Goal: Task Accomplishment & Management: Manage account settings

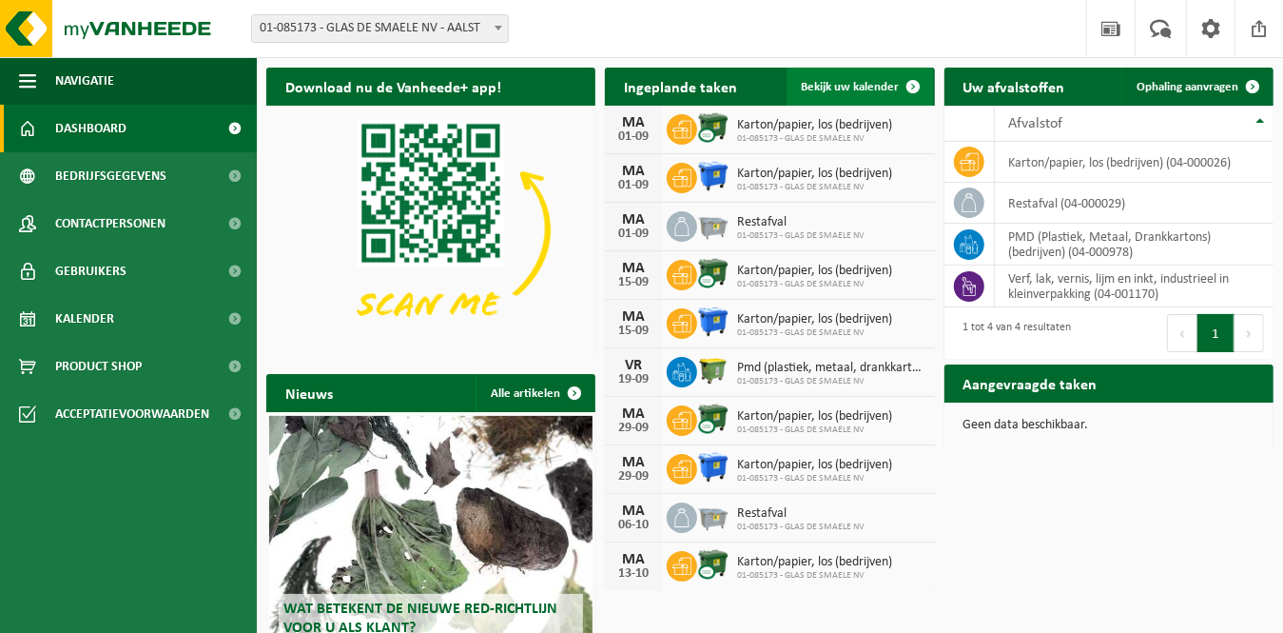
click at [816, 87] on span "Bekijk uw kalender" at bounding box center [851, 87] width 98 height 12
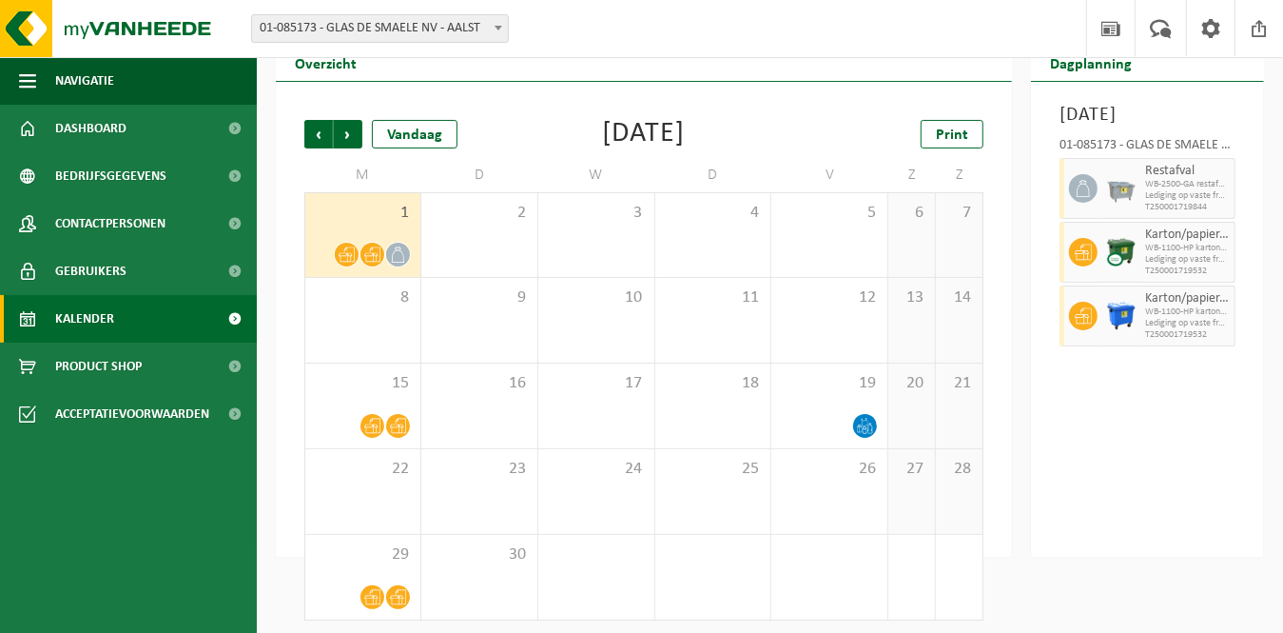
scroll to position [71, 0]
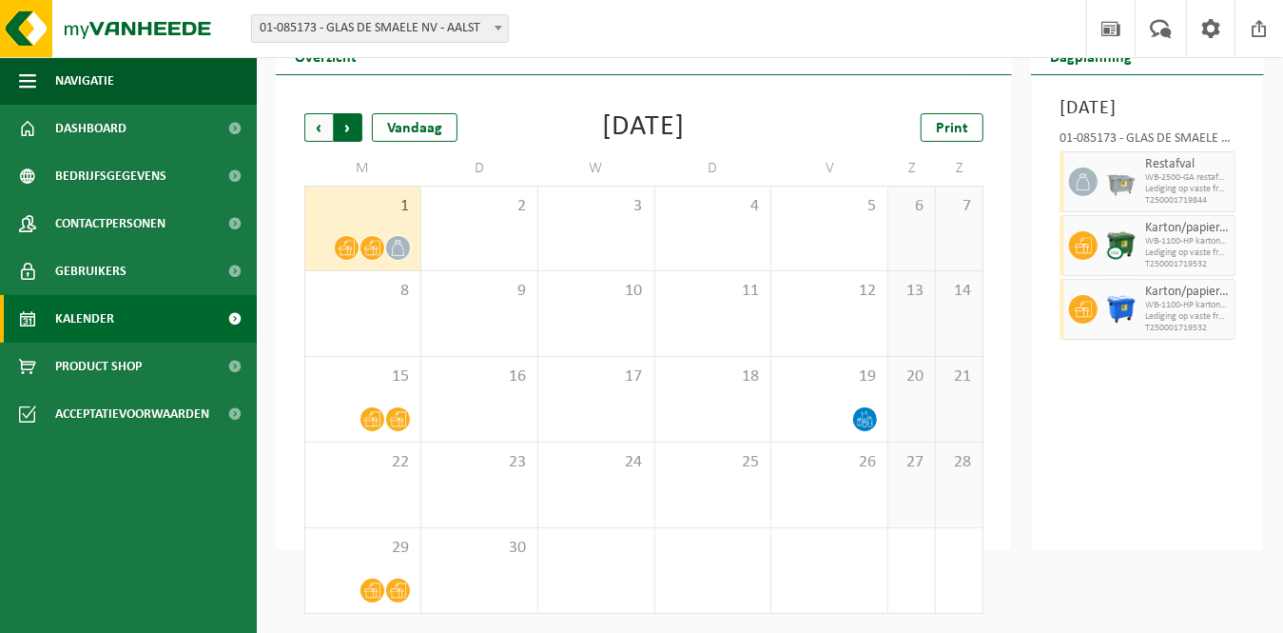
click at [312, 127] on span "Vorige" at bounding box center [318, 127] width 29 height 29
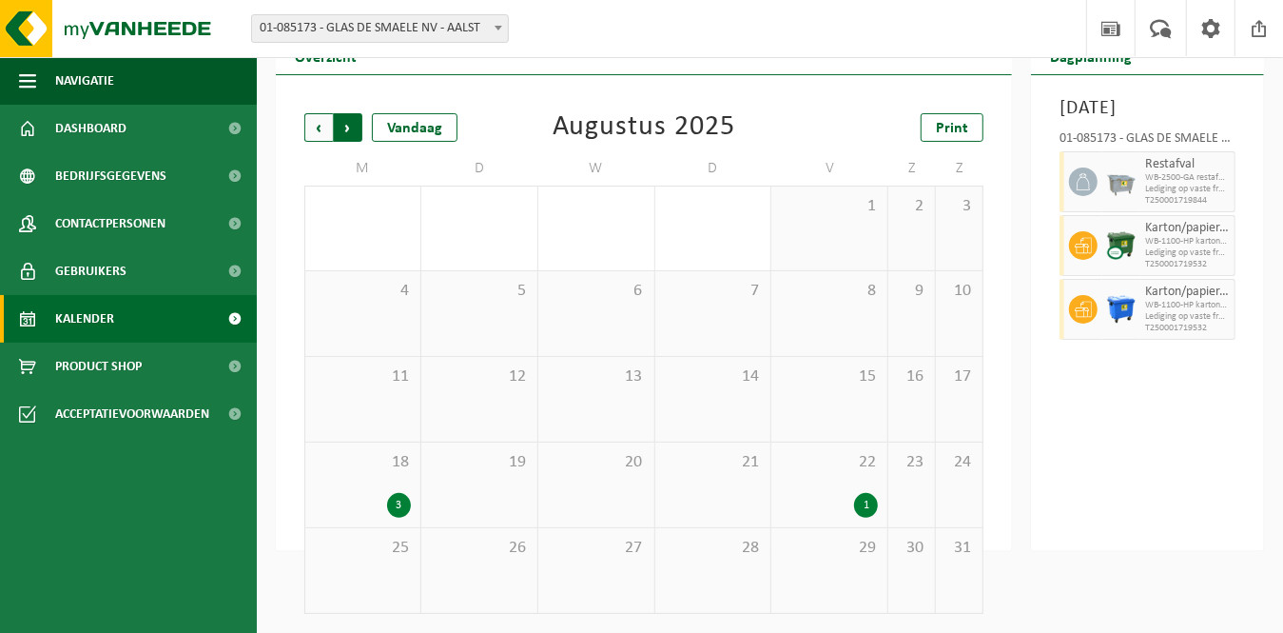
click at [312, 127] on span "Vorige" at bounding box center [318, 127] width 29 height 29
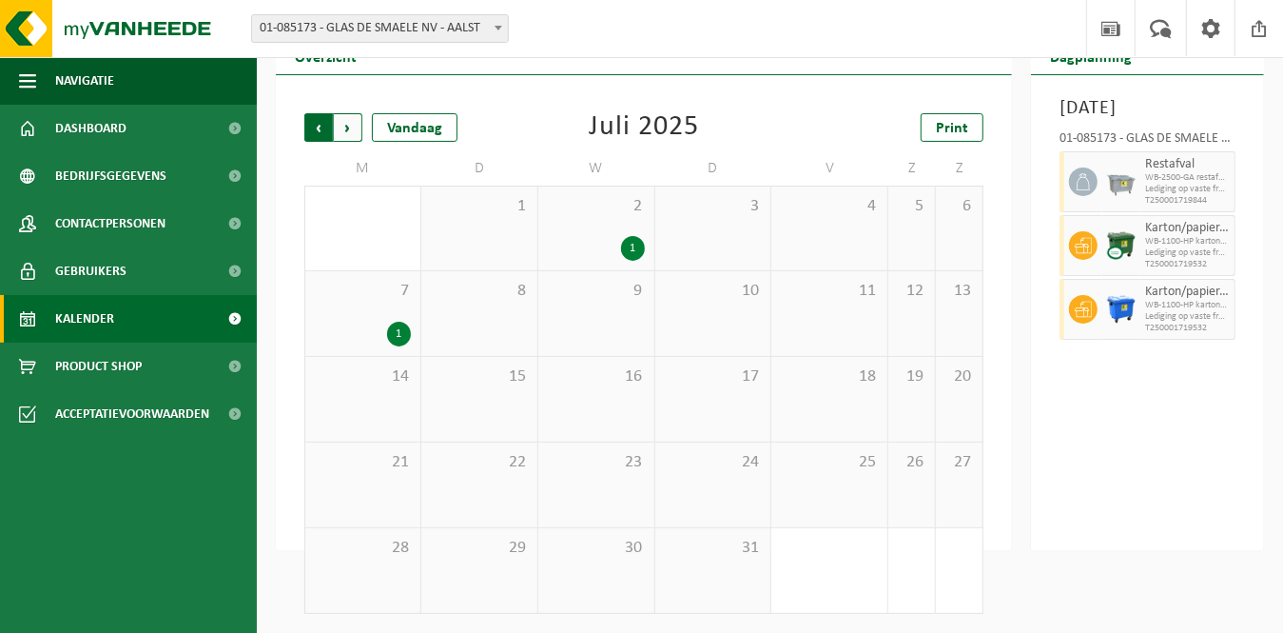
click at [343, 127] on span "Volgende" at bounding box center [348, 127] width 29 height 29
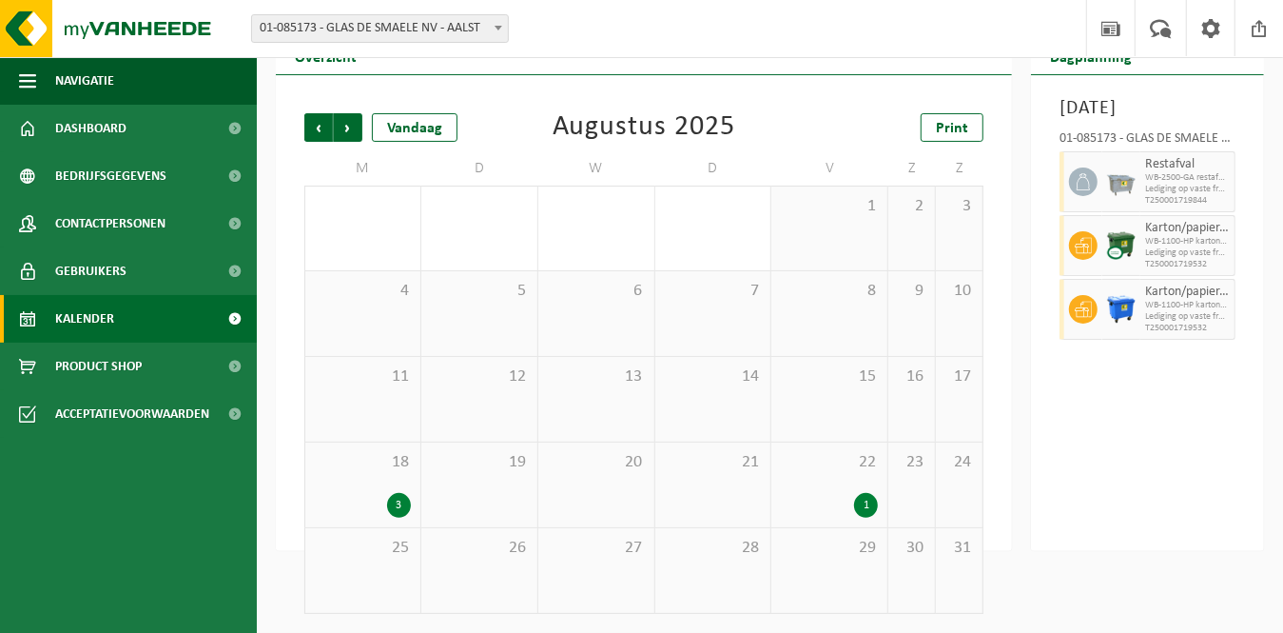
click at [343, 127] on span "Volgende" at bounding box center [348, 127] width 29 height 29
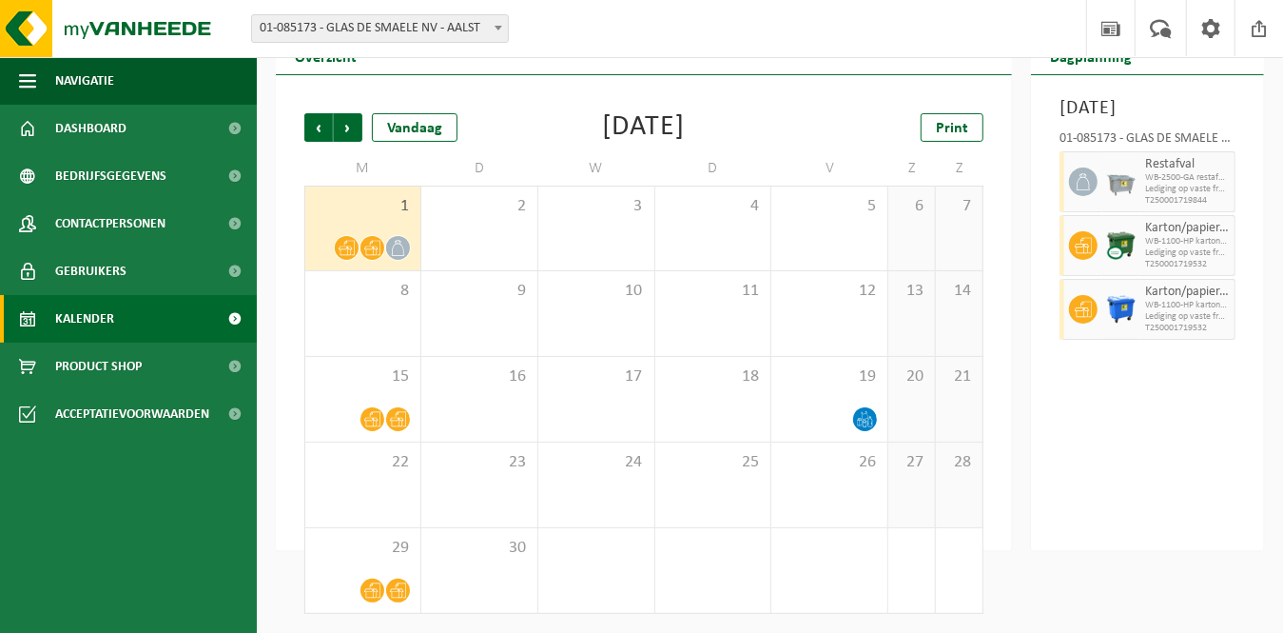
click at [343, 127] on span "Volgende" at bounding box center [348, 127] width 29 height 29
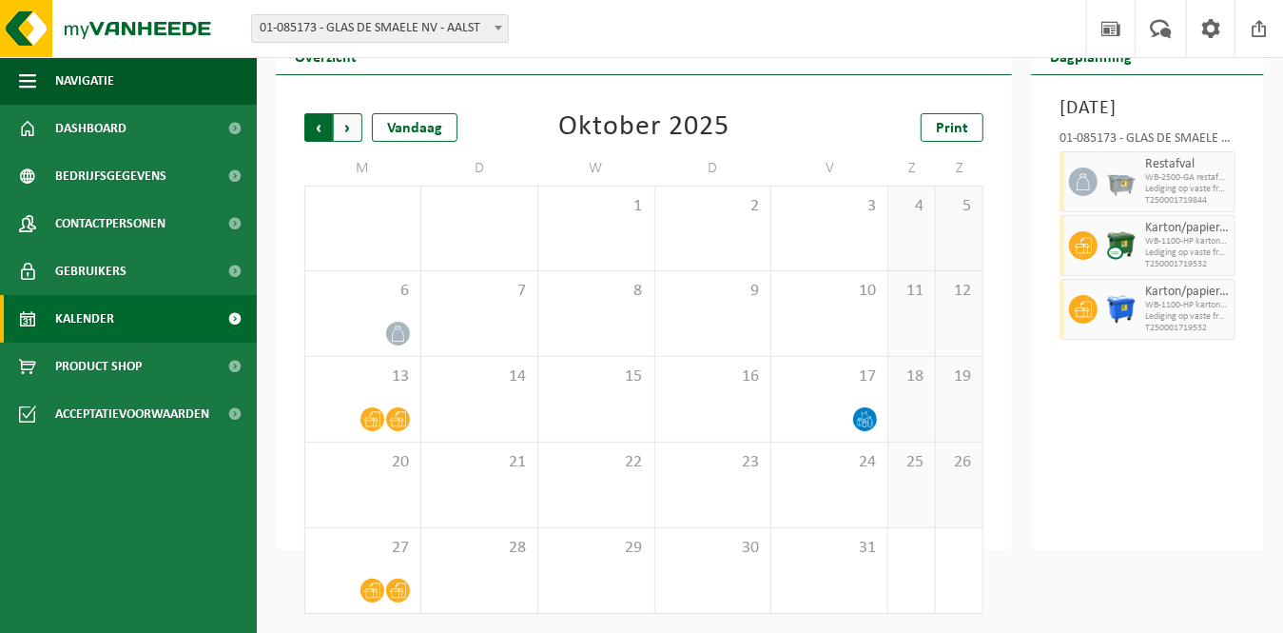
click at [347, 134] on span "Volgende" at bounding box center [348, 127] width 29 height 29
click at [326, 129] on span "Vorige" at bounding box center [318, 127] width 29 height 29
click at [342, 122] on span "Volgende" at bounding box center [348, 127] width 29 height 29
click at [343, 123] on span "Volgende" at bounding box center [348, 127] width 29 height 29
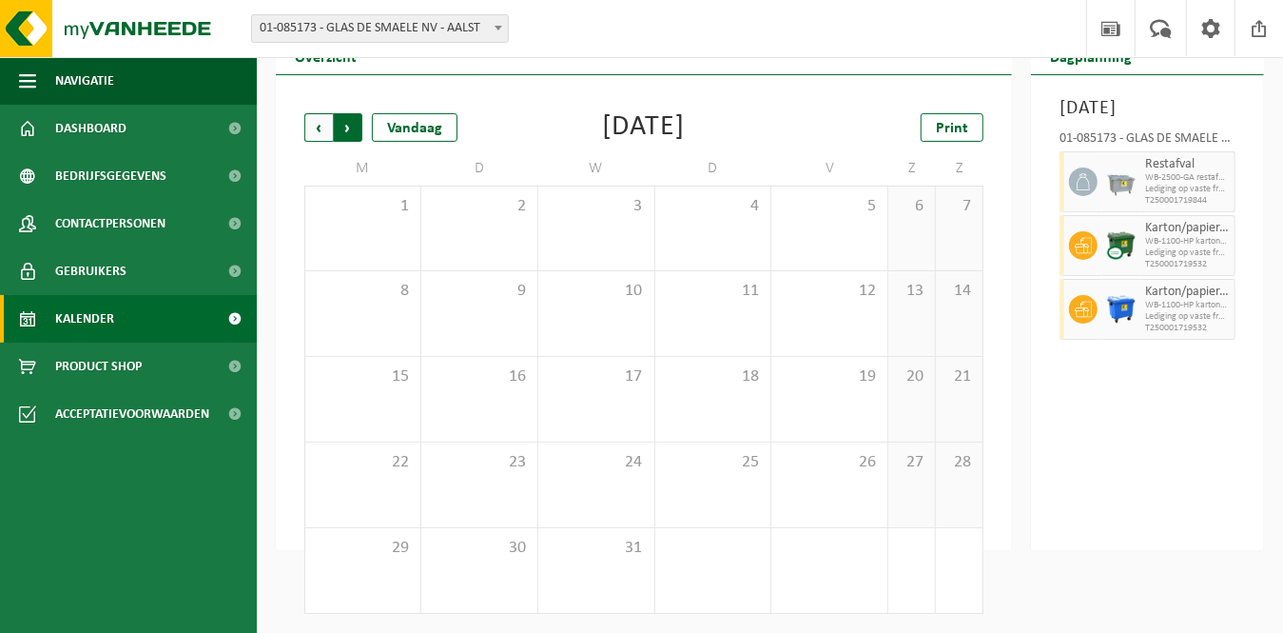
click at [316, 132] on span "Vorige" at bounding box center [318, 127] width 29 height 29
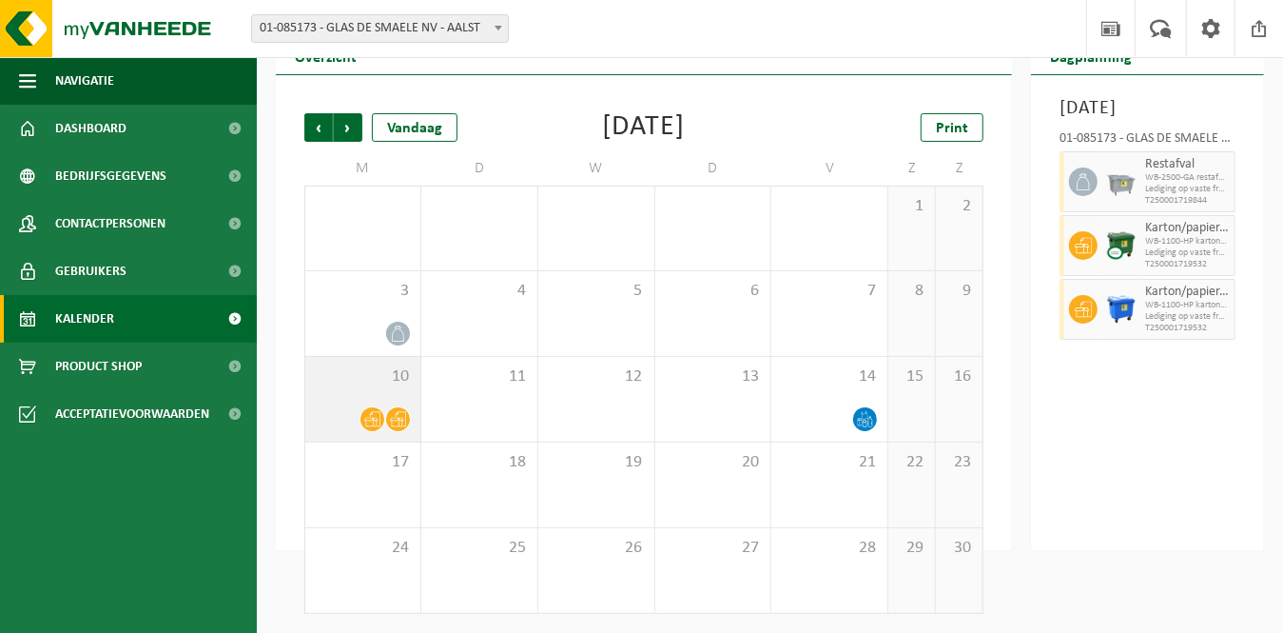
click at [369, 420] on icon at bounding box center [372, 419] width 16 height 15
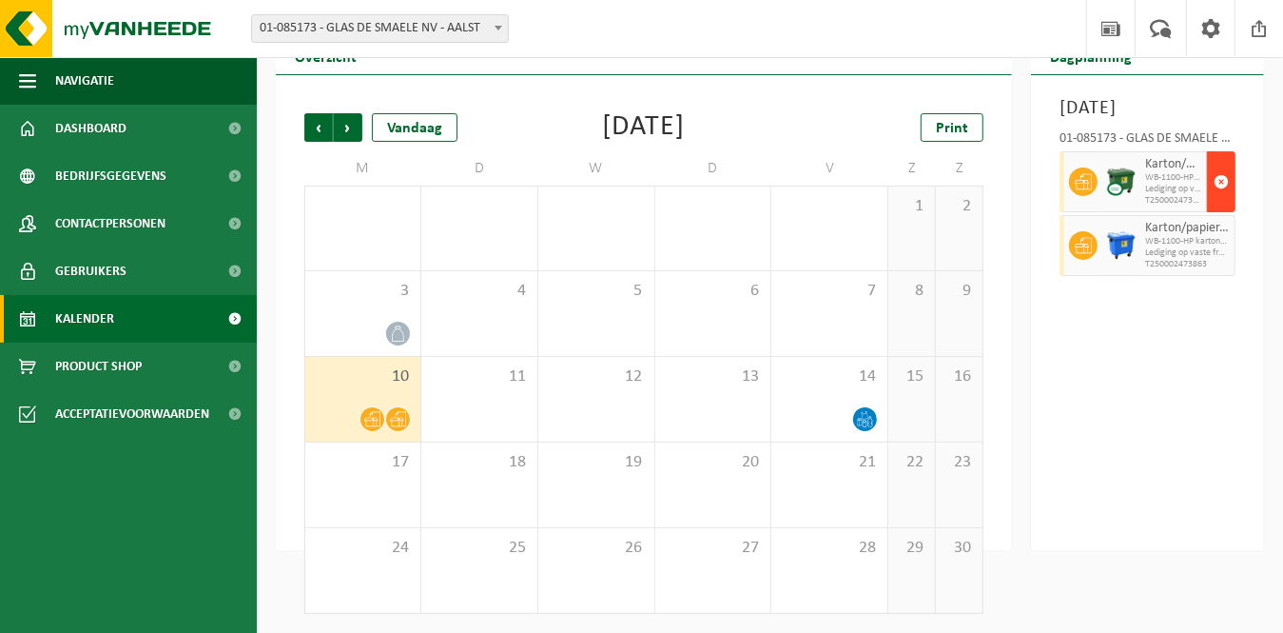
click at [1219, 201] on span "button" at bounding box center [1221, 182] width 15 height 38
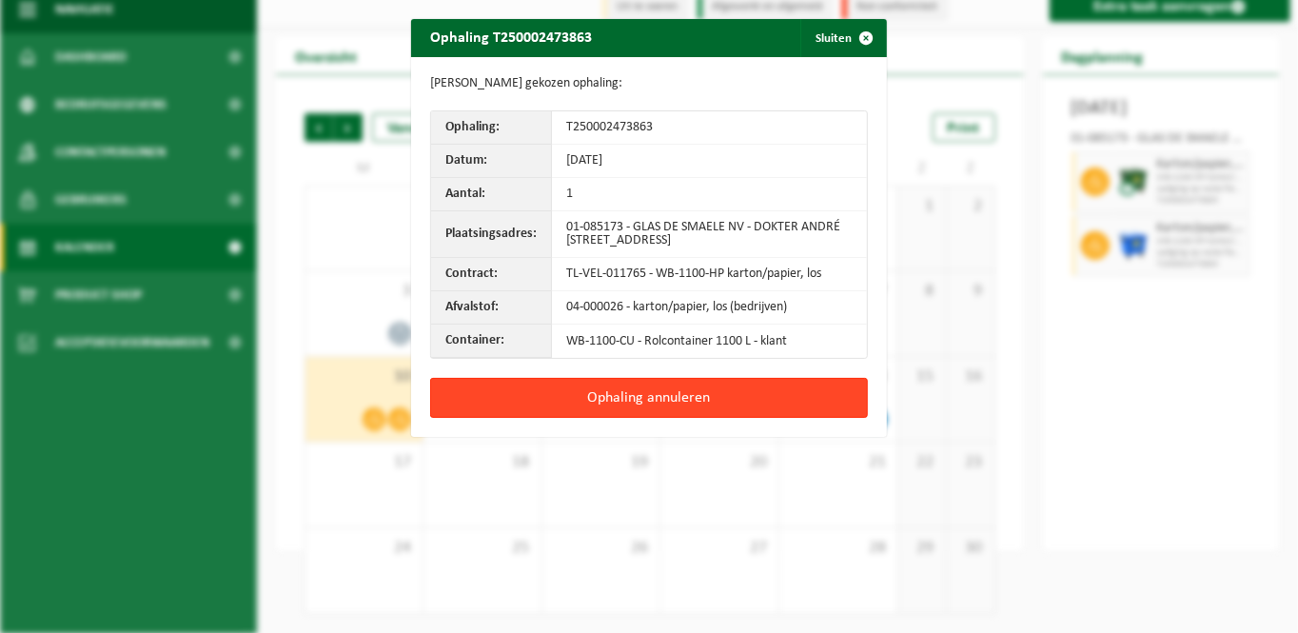
click at [656, 393] on button "Ophaling annuleren" at bounding box center [649, 398] width 438 height 40
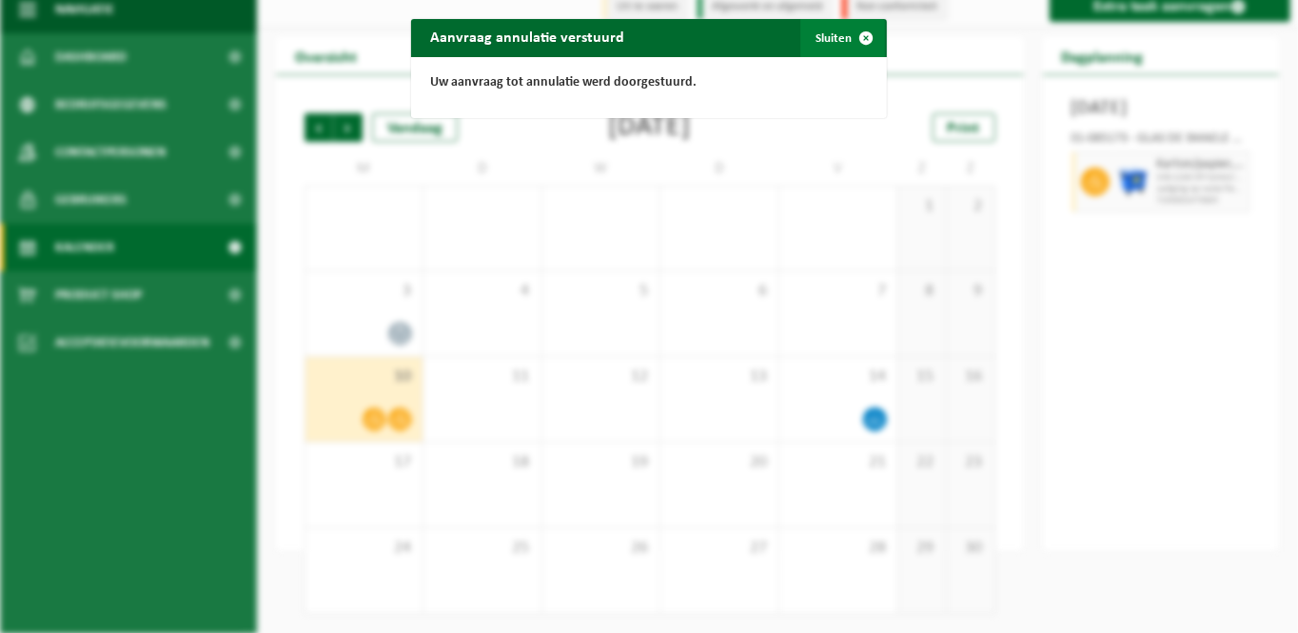
click at [859, 34] on span "button" at bounding box center [866, 38] width 38 height 38
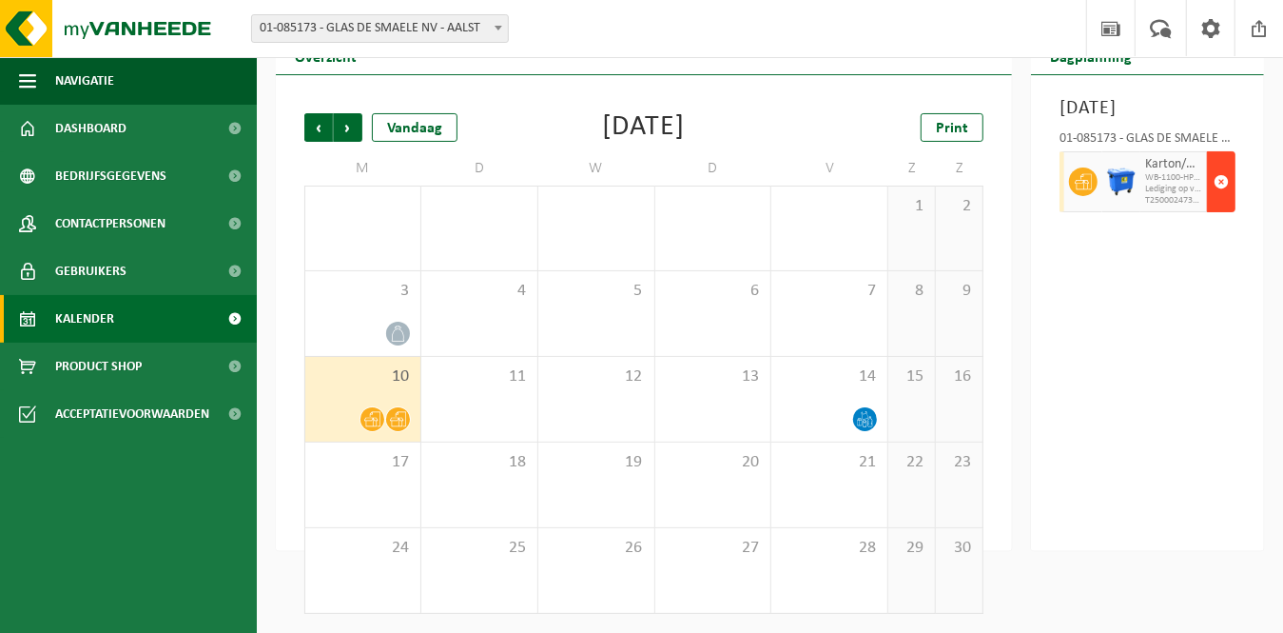
click at [1221, 201] on span "button" at bounding box center [1221, 182] width 15 height 38
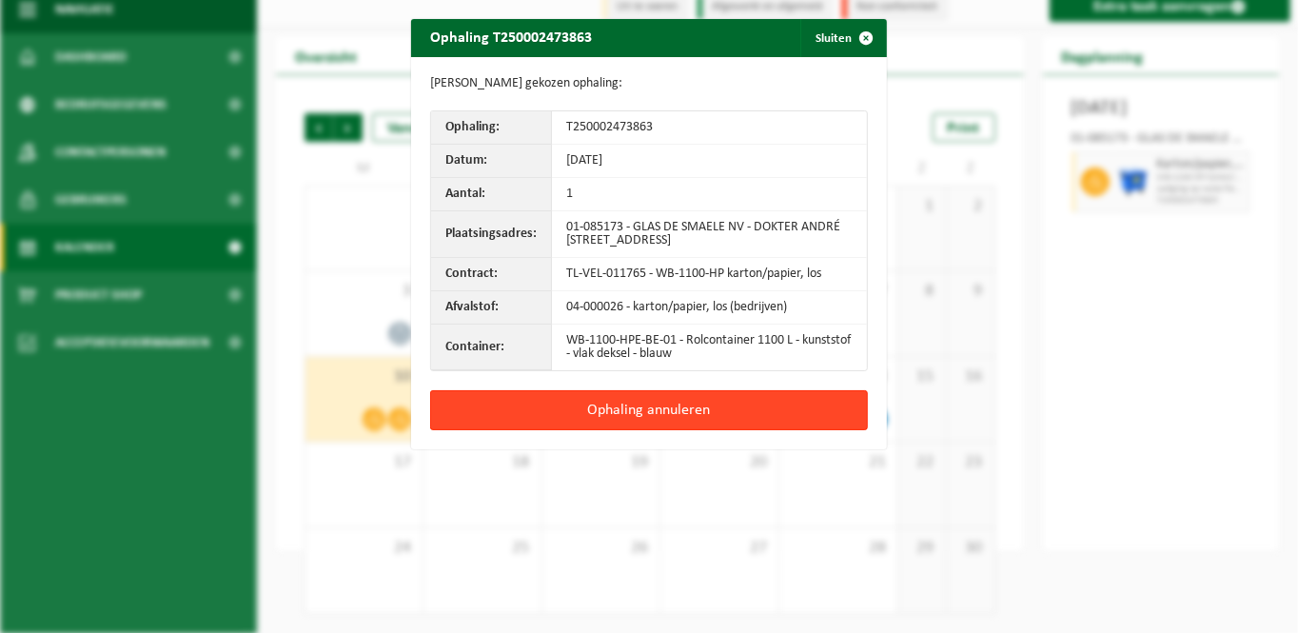
click at [610, 402] on button "Ophaling annuleren" at bounding box center [649, 410] width 438 height 40
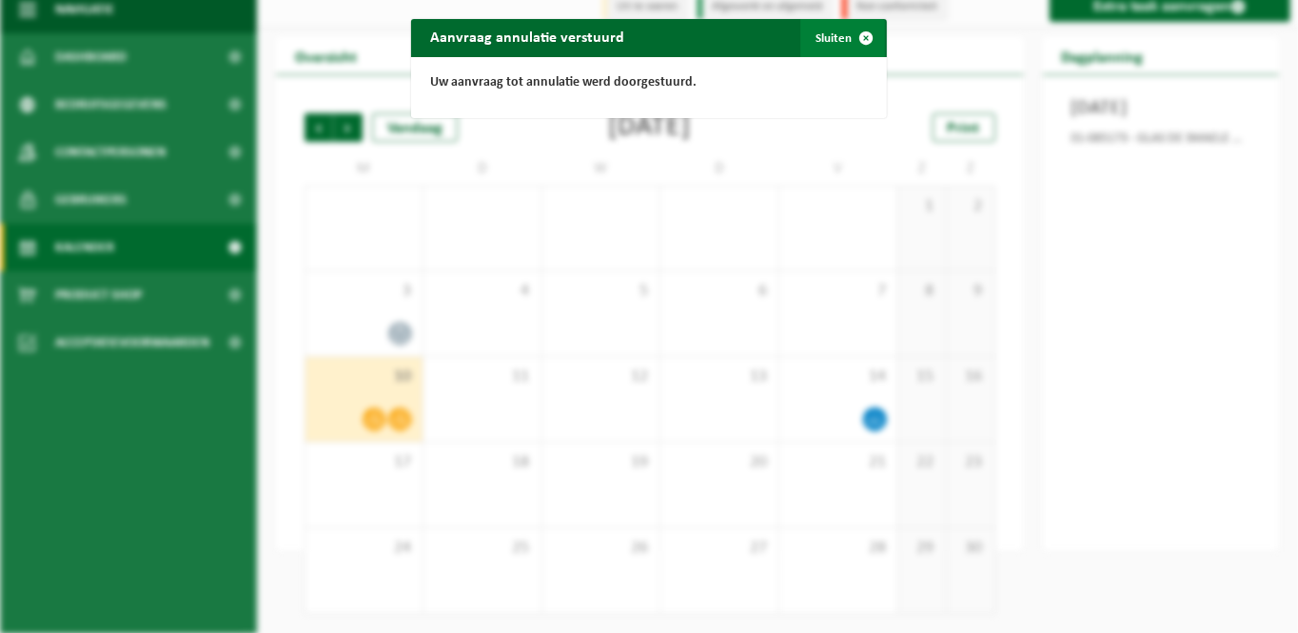
click at [858, 33] on span "button" at bounding box center [866, 38] width 38 height 38
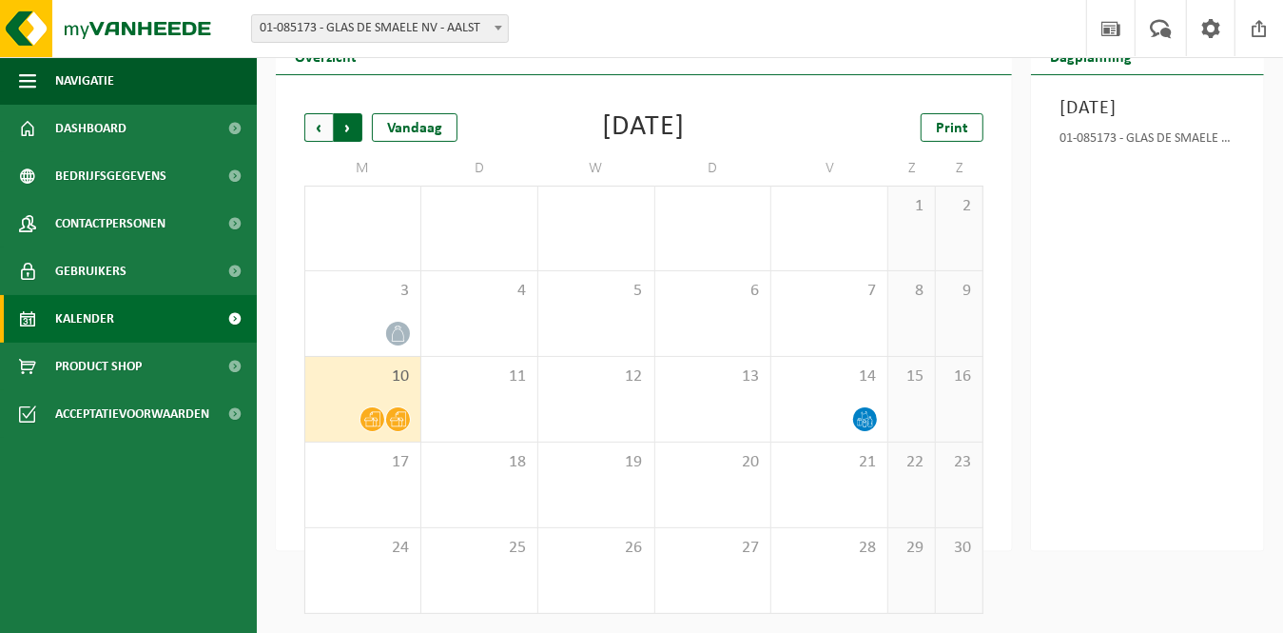
click at [322, 130] on span "Vorige" at bounding box center [318, 127] width 29 height 29
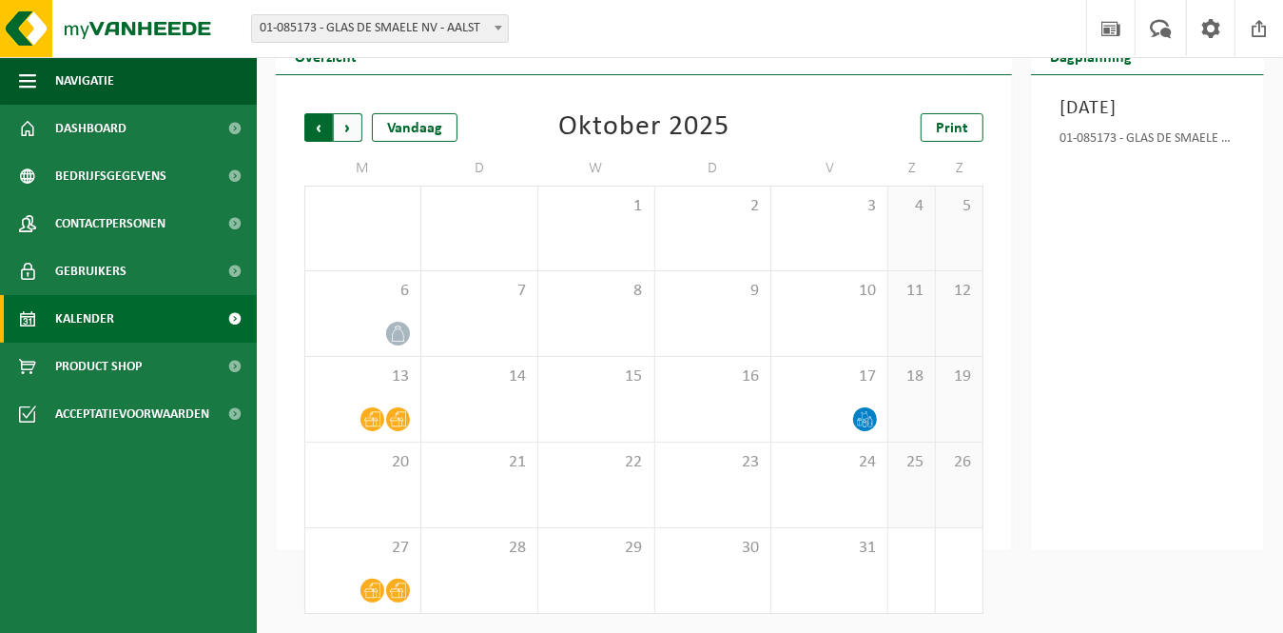
click at [348, 132] on span "Volgende" at bounding box center [348, 127] width 29 height 29
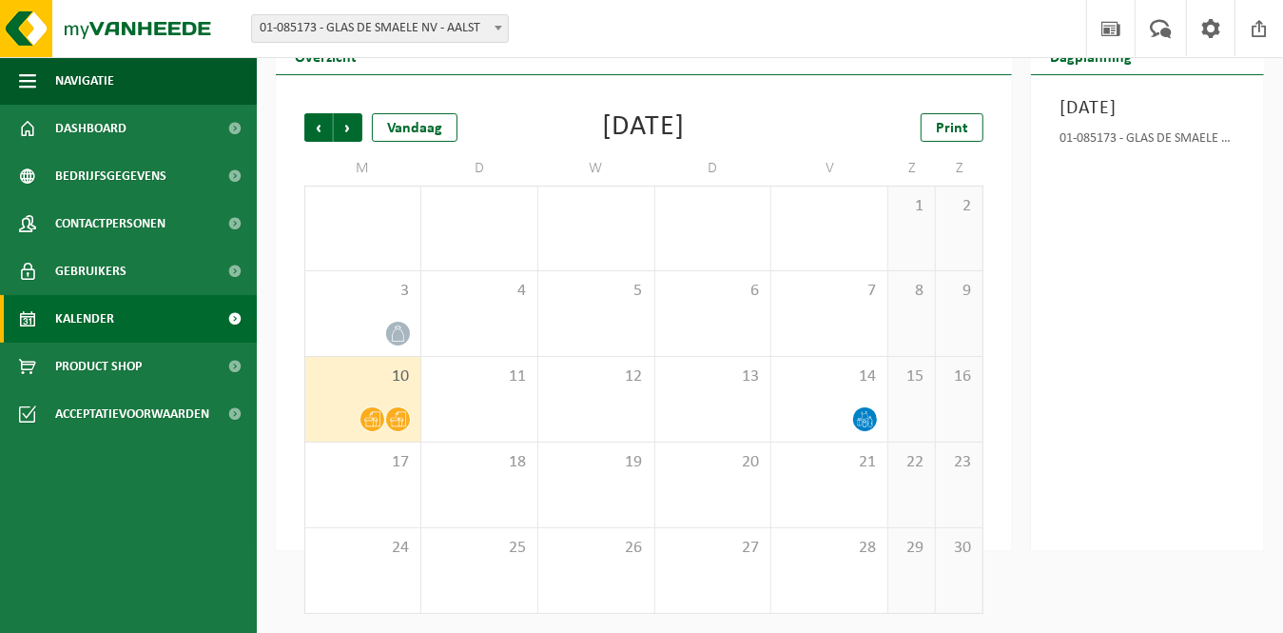
click at [348, 131] on span "Volgende" at bounding box center [348, 127] width 29 height 29
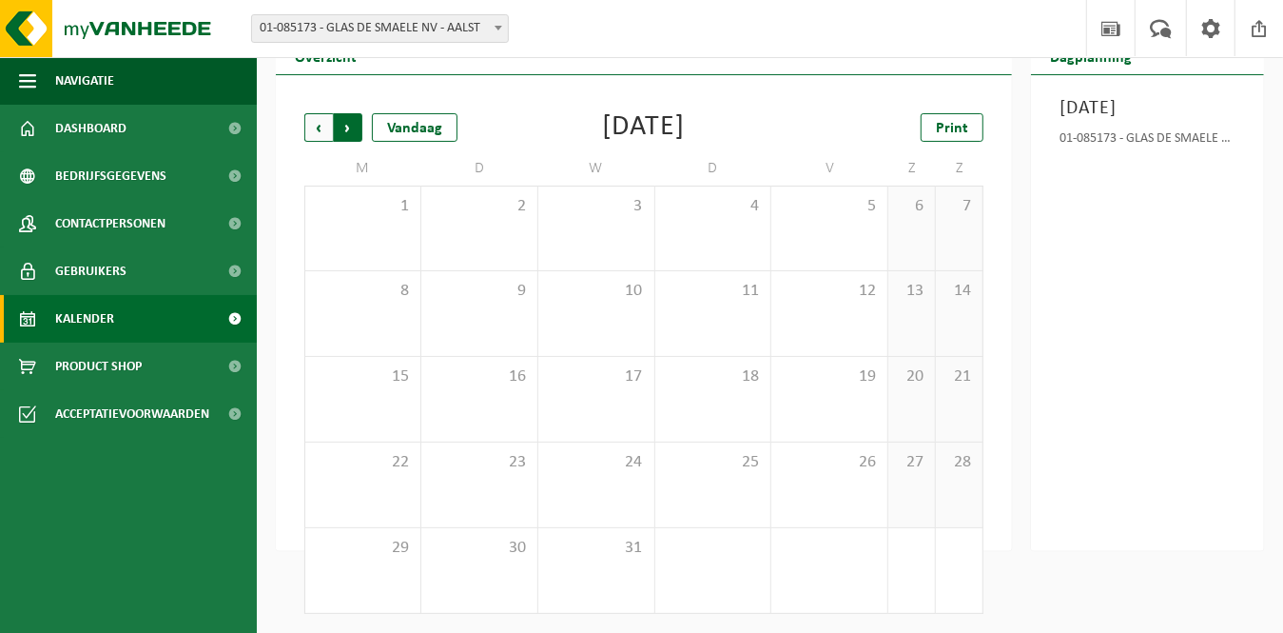
click at [322, 131] on span "Vorige" at bounding box center [318, 127] width 29 height 29
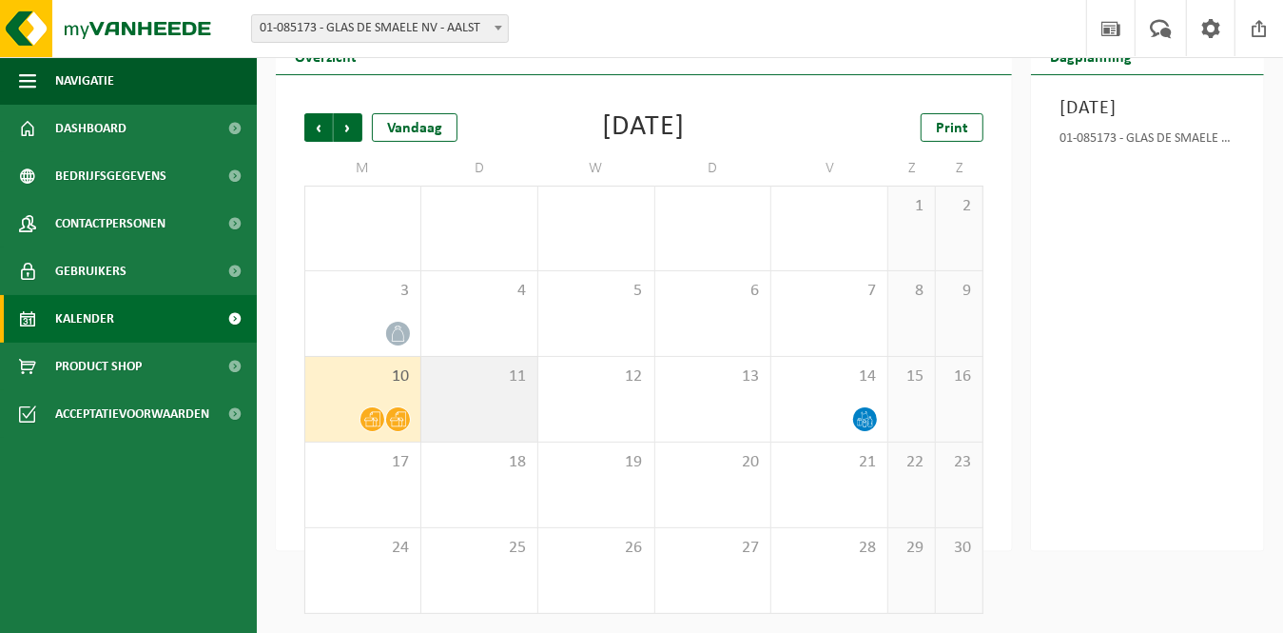
click at [453, 402] on div "11" at bounding box center [479, 399] width 116 height 85
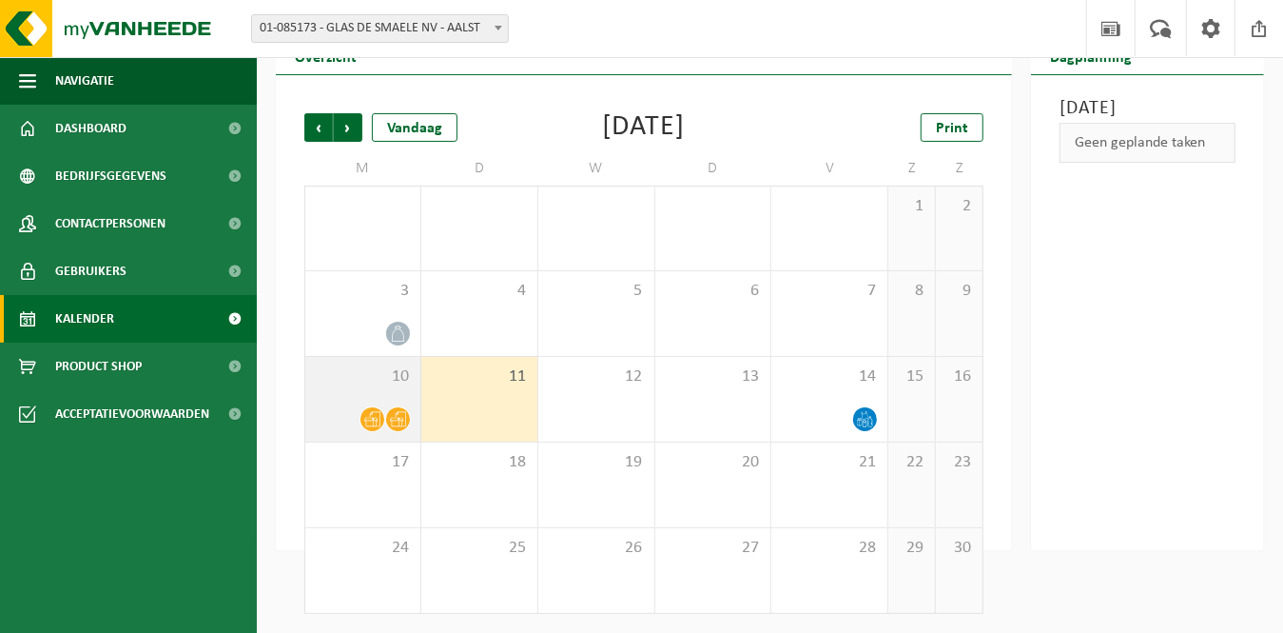
click at [352, 416] on div at bounding box center [363, 419] width 96 height 26
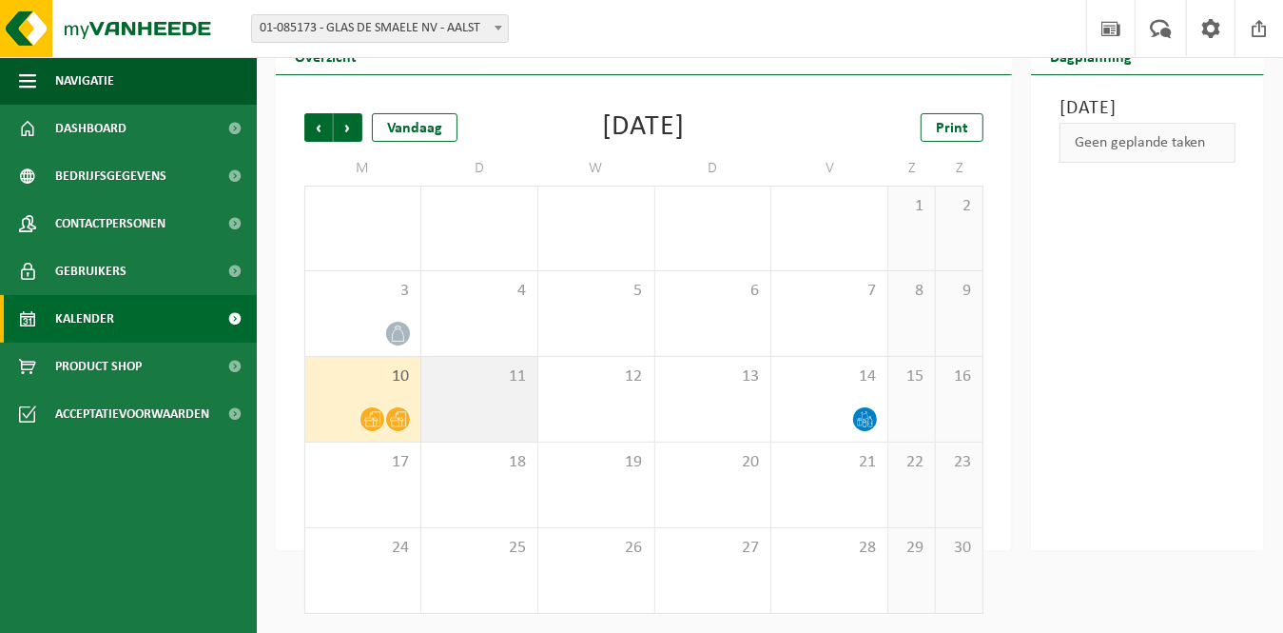
click at [467, 409] on div "11" at bounding box center [479, 399] width 116 height 85
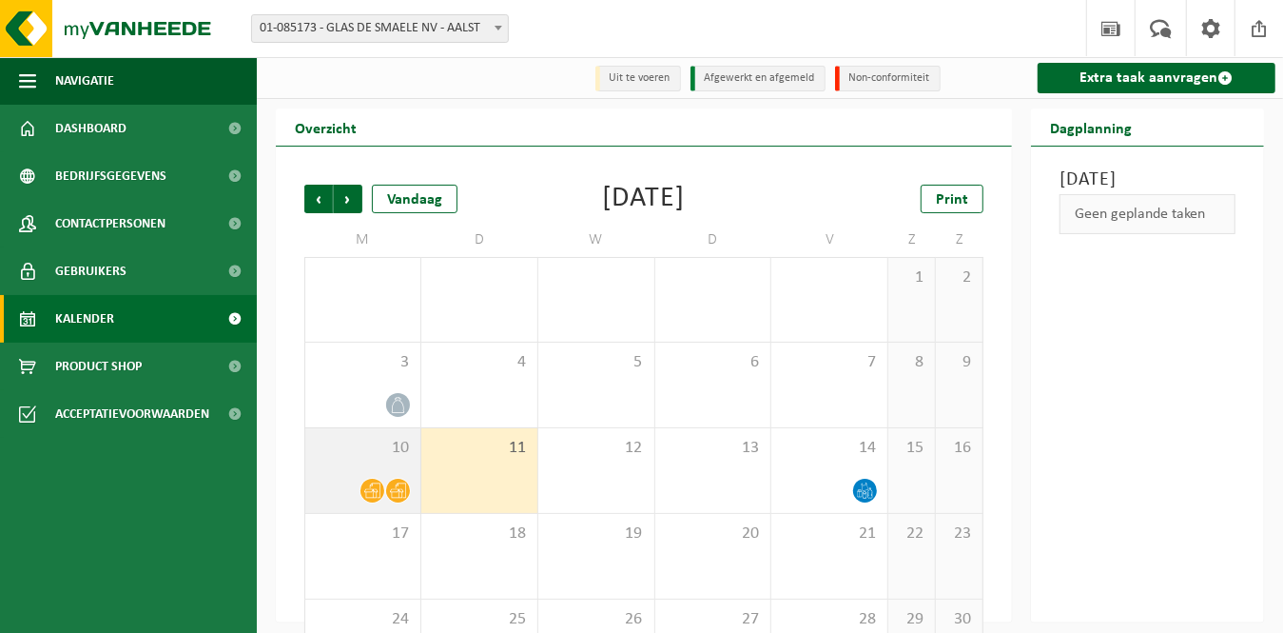
scroll to position [0, 0]
